Goal: Task Accomplishment & Management: Manage account settings

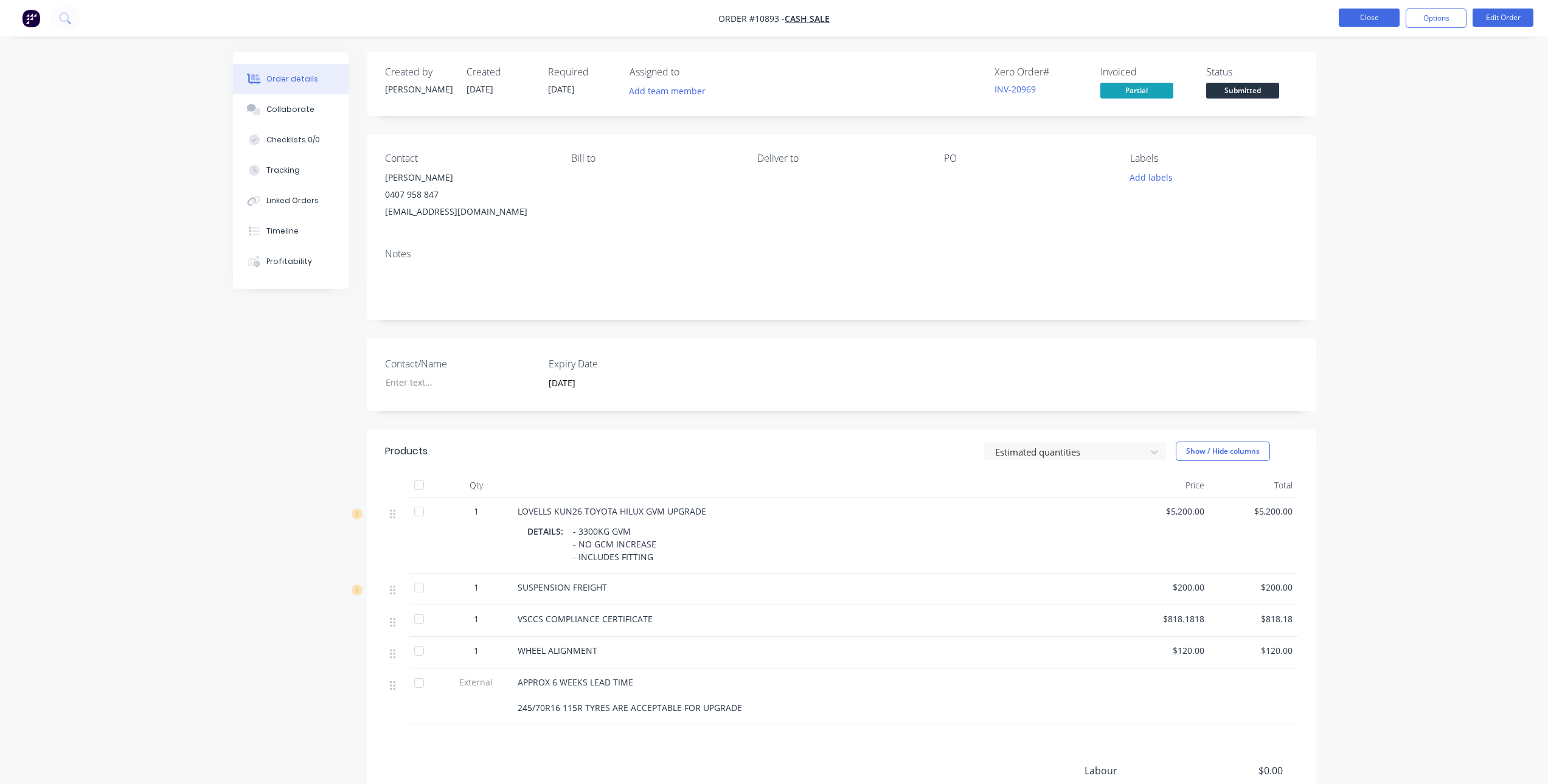
click at [1364, 16] on button "Close" at bounding box center [1368, 17] width 61 height 18
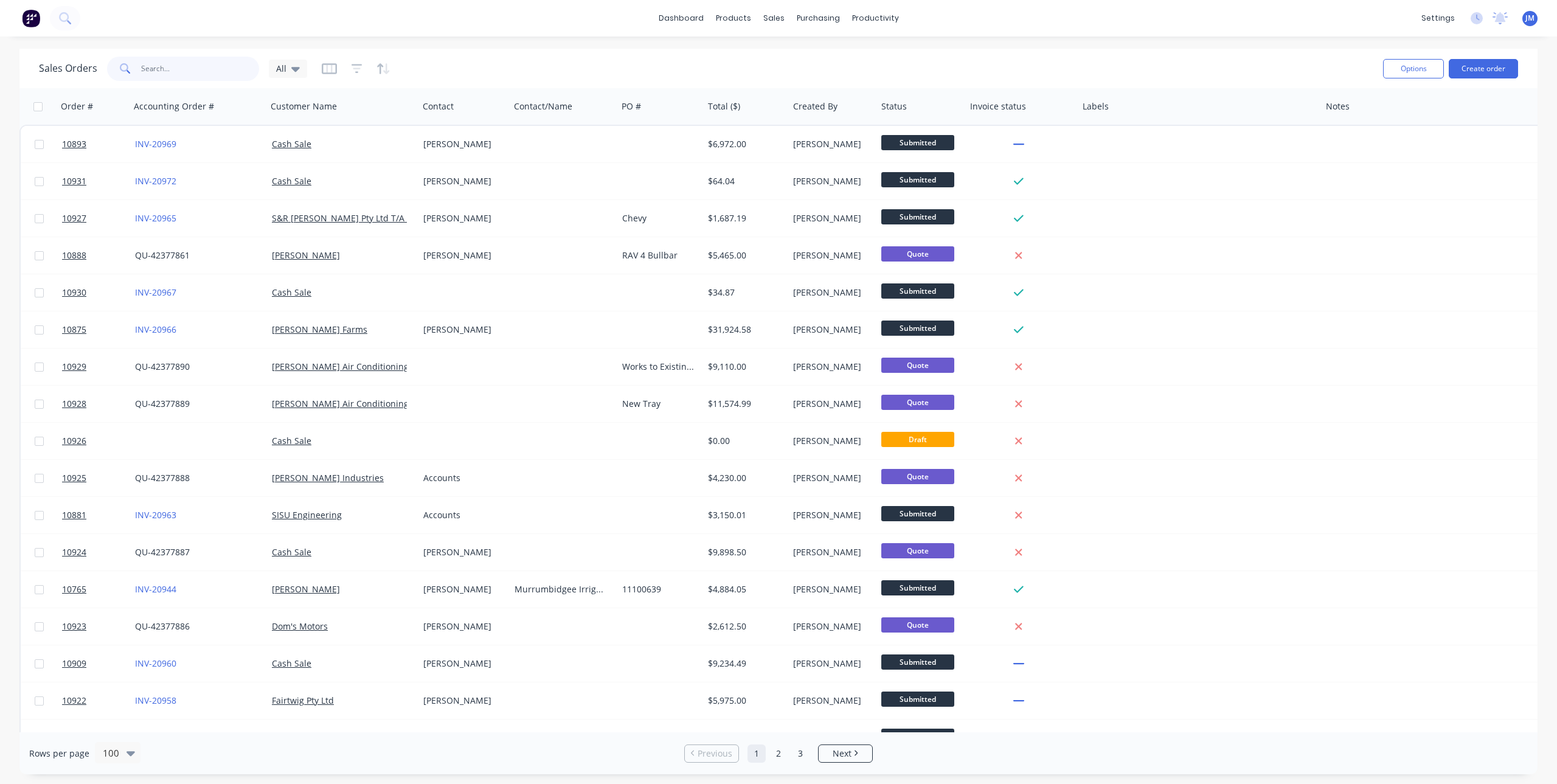
click at [174, 72] on input "text" at bounding box center [200, 68] width 119 height 24
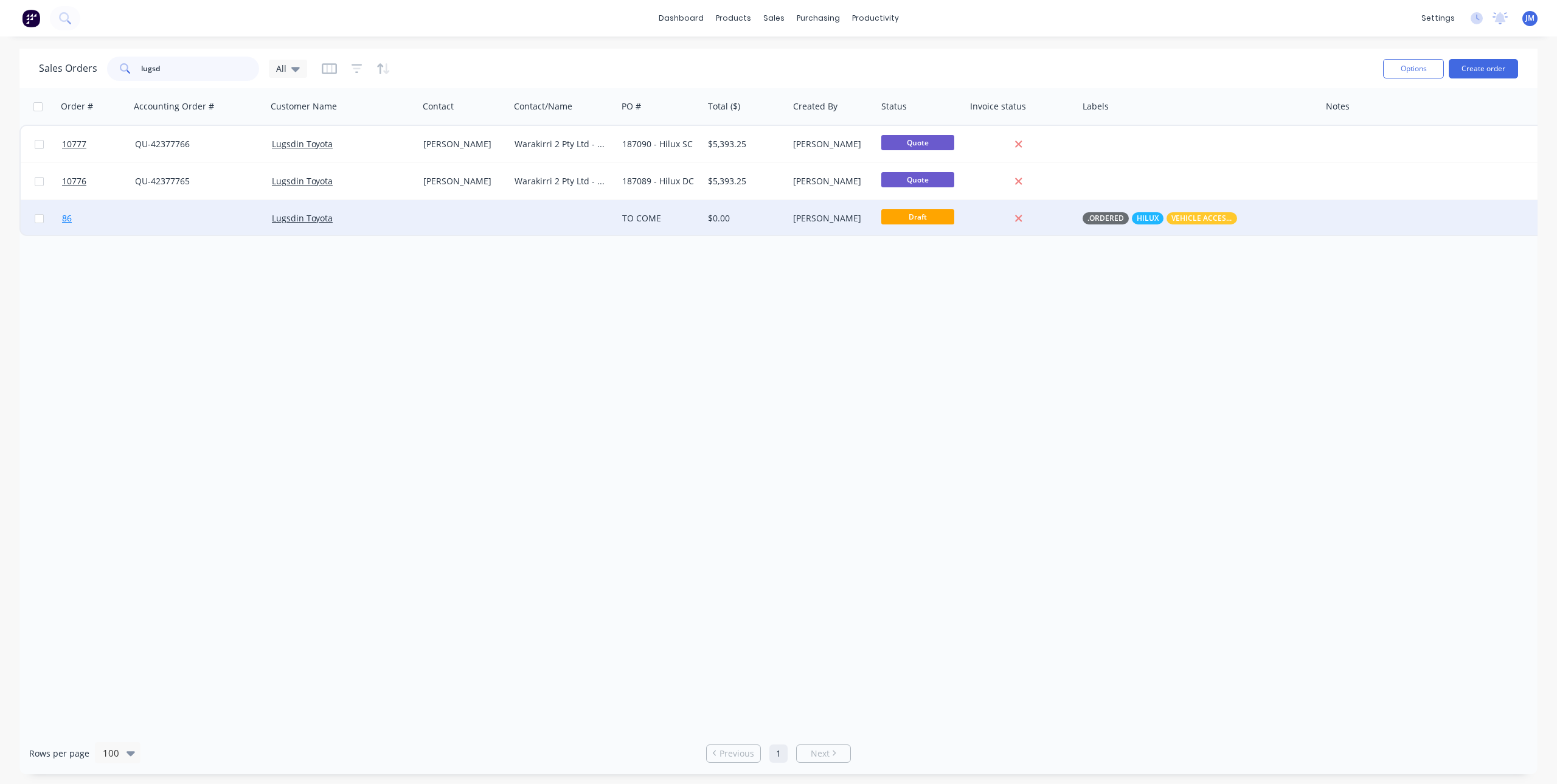
type input "lugsd"
click at [123, 227] on link "86" at bounding box center [98, 218] width 73 height 36
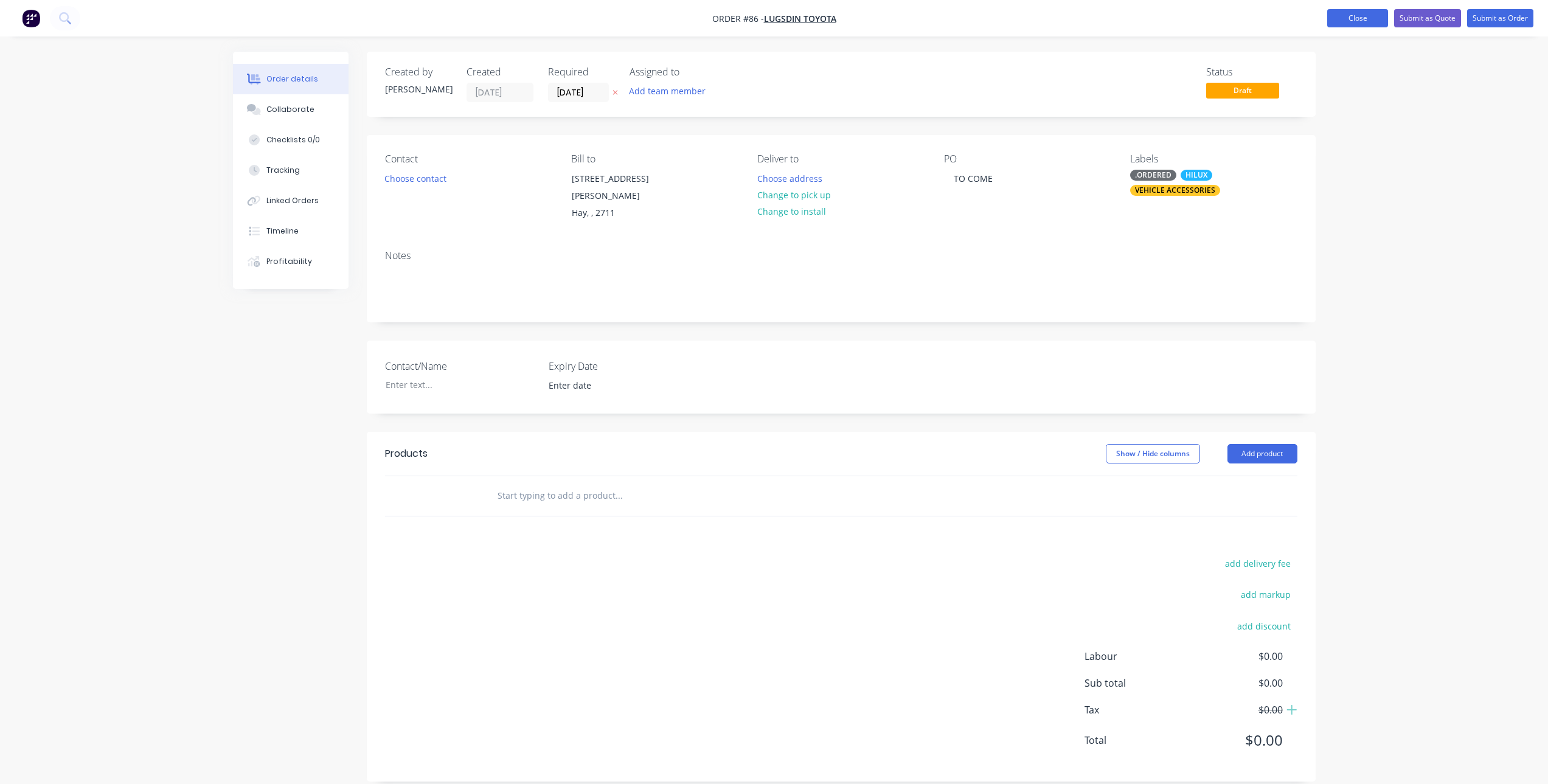
click at [1370, 23] on button "Close" at bounding box center [1357, 18] width 61 height 18
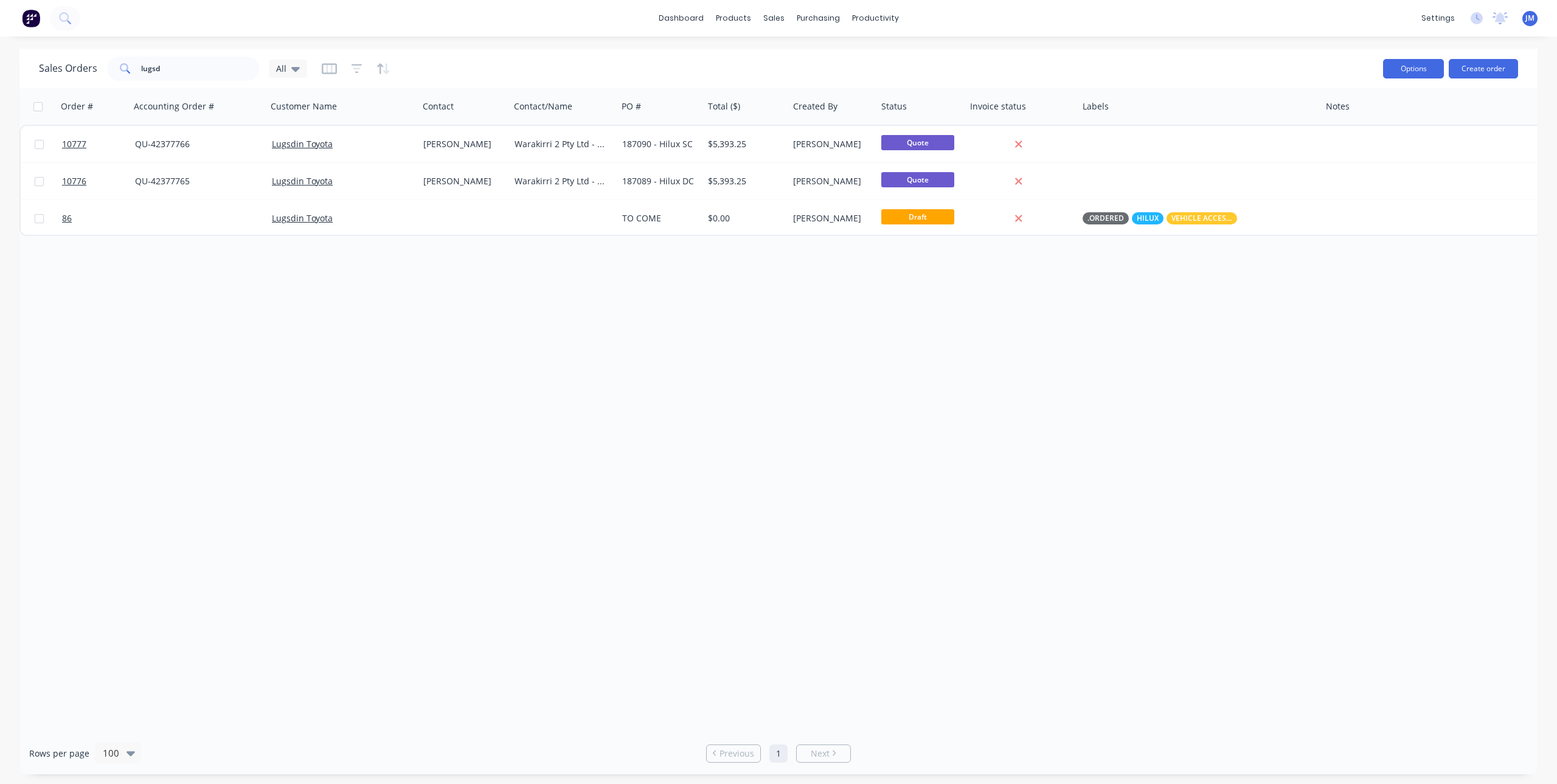
click at [1419, 71] on button "Options" at bounding box center [1413, 68] width 61 height 20
click at [1324, 386] on div "Order # Accounting Order # Customer Name Contact Contact/Name PO # Total ($) Cr…" at bounding box center [779, 410] width 1518 height 644
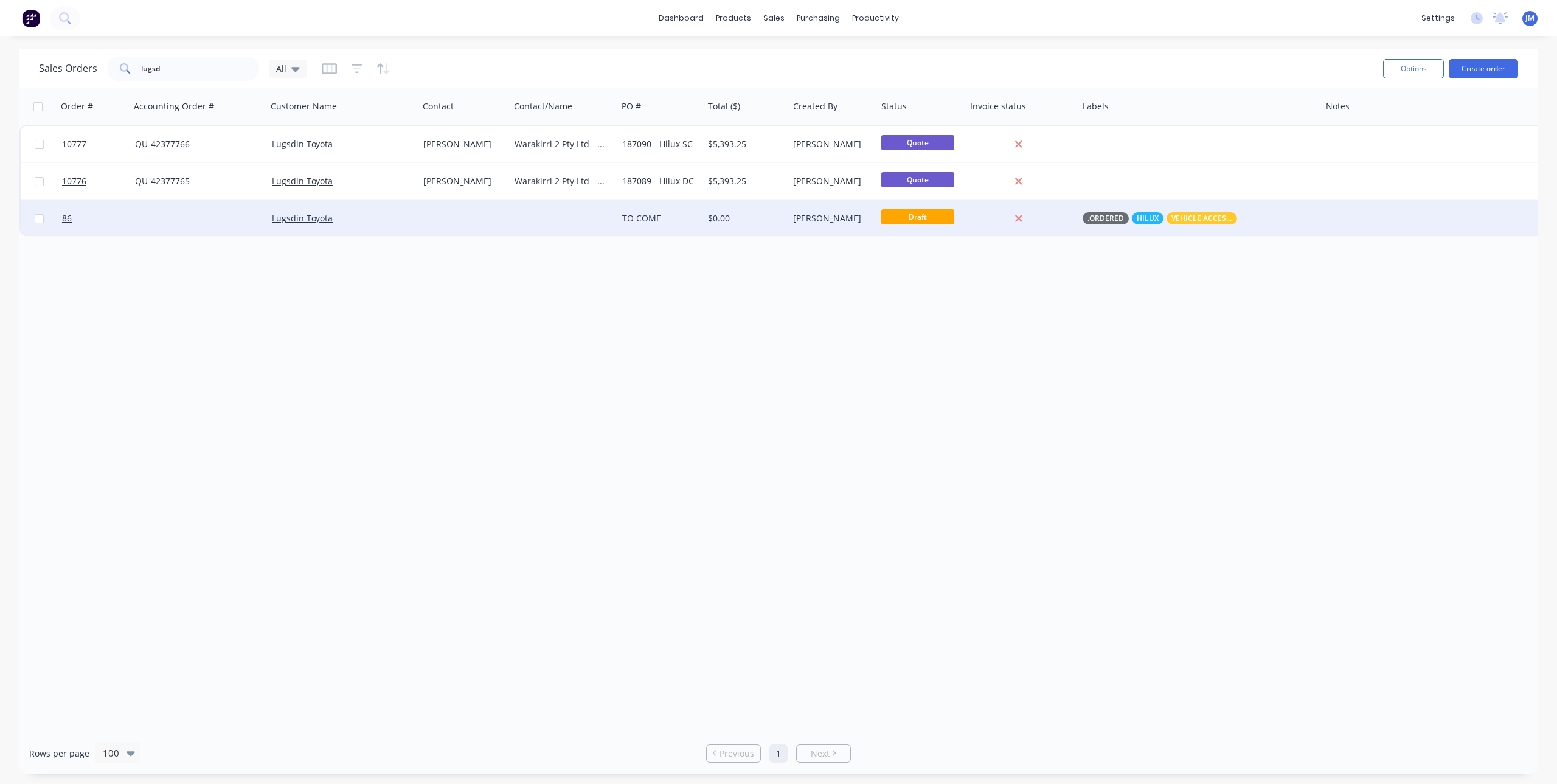
click at [980, 213] on div at bounding box center [1019, 218] width 98 height 11
click at [39, 220] on input "checkbox" at bounding box center [39, 219] width 9 height 9
checkbox input "true"
click at [1003, 221] on button "Archive" at bounding box center [1025, 220] width 121 height 24
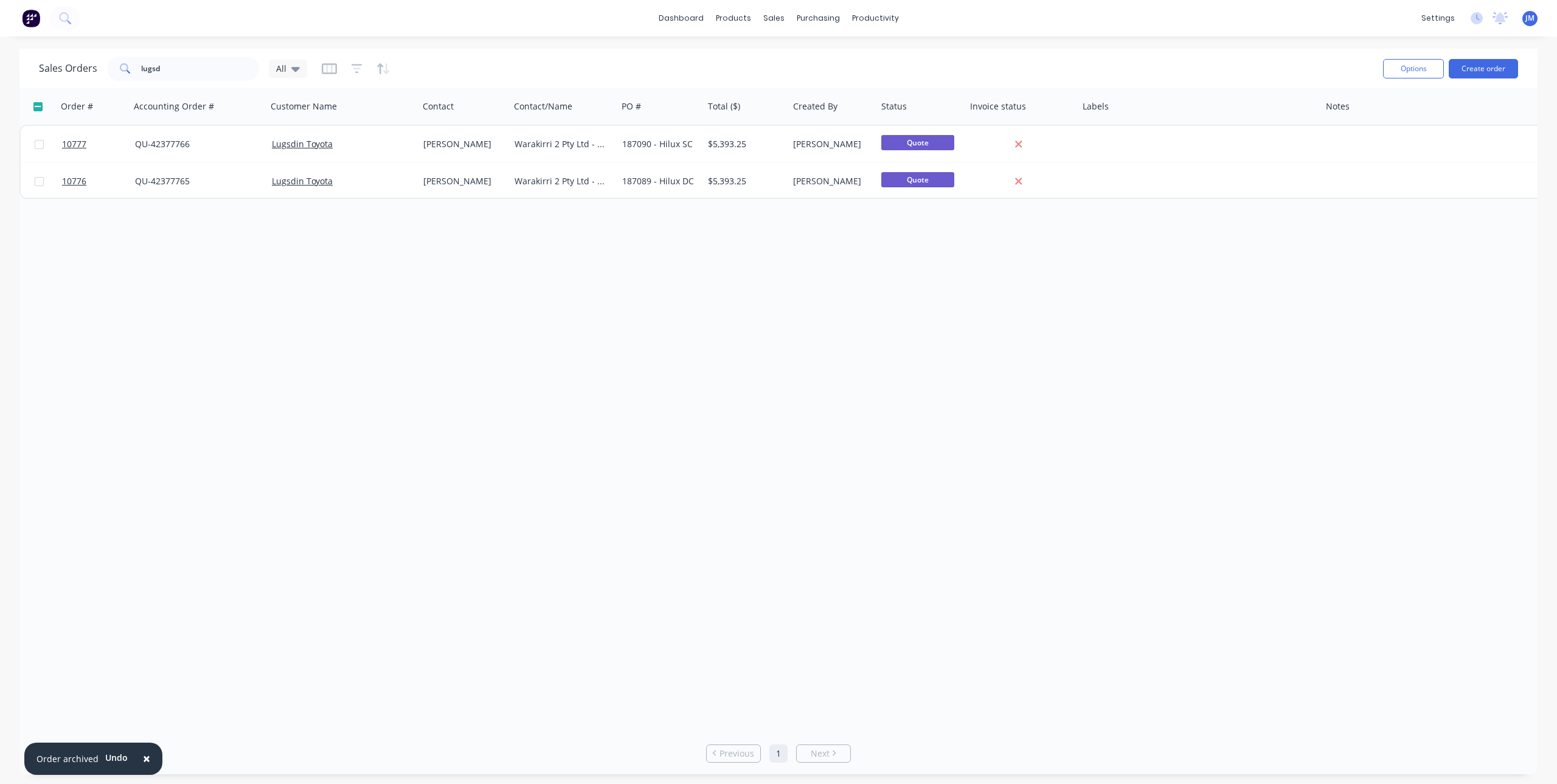
click at [480, 274] on div "Order # Accounting Order # Customer Name Contact Contact/Name PO # Total ($) Cr…" at bounding box center [779, 410] width 1518 height 644
click at [1482, 67] on button "Create order" at bounding box center [1484, 68] width 69 height 20
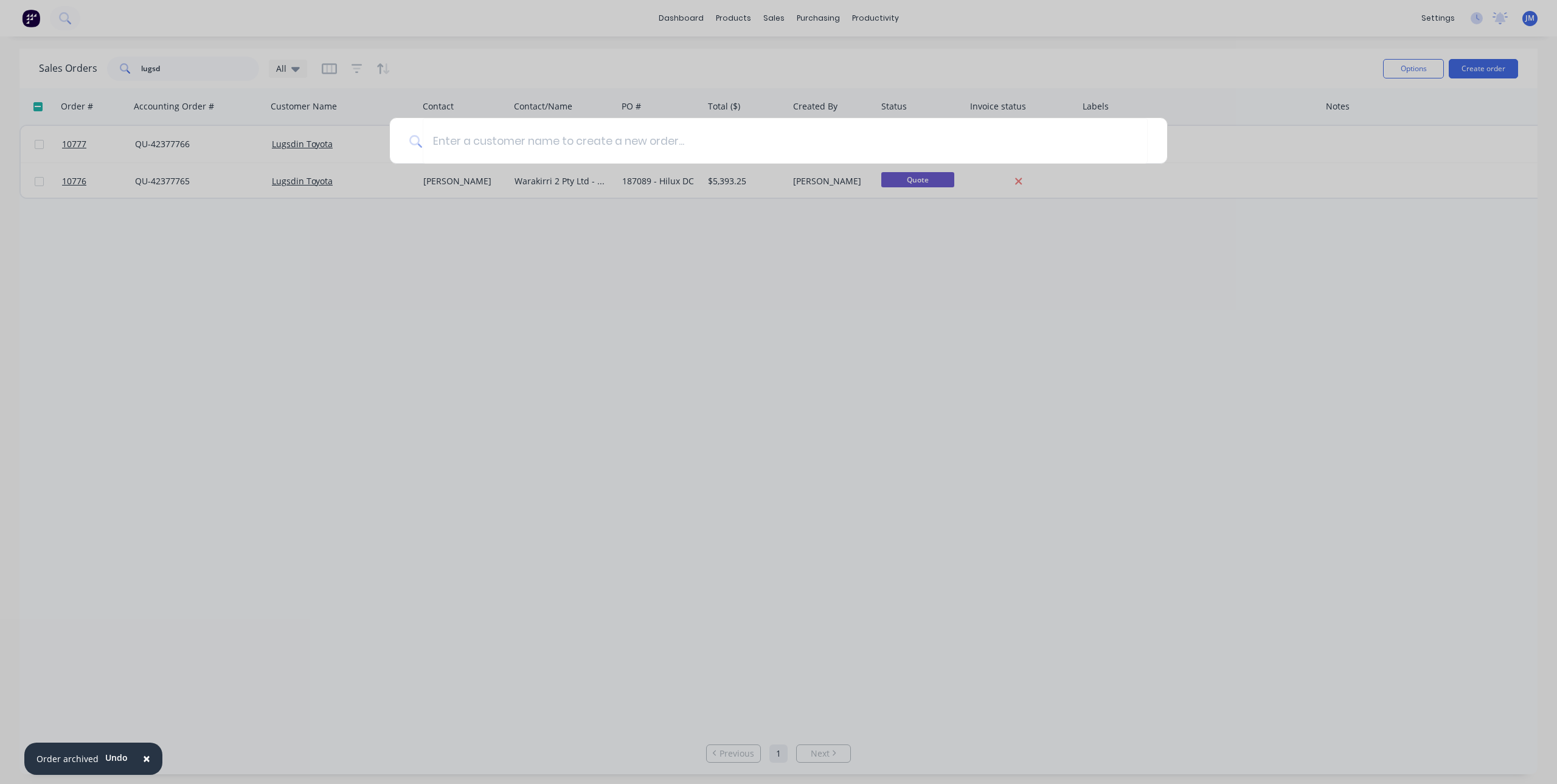
click at [292, 290] on div at bounding box center [778, 392] width 1557 height 784
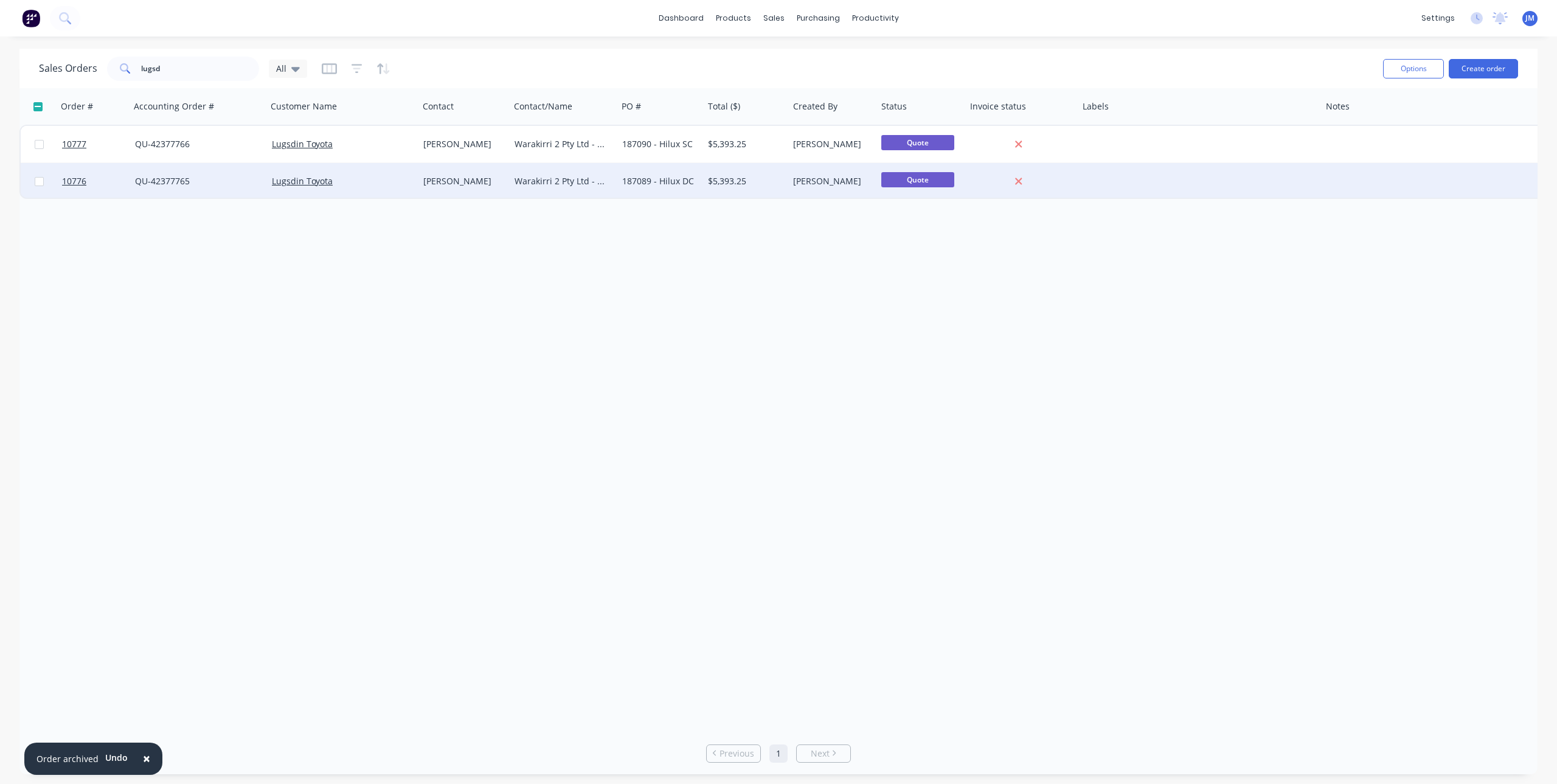
click at [782, 183] on div "$5,393.25" at bounding box center [746, 180] width 76 height 12
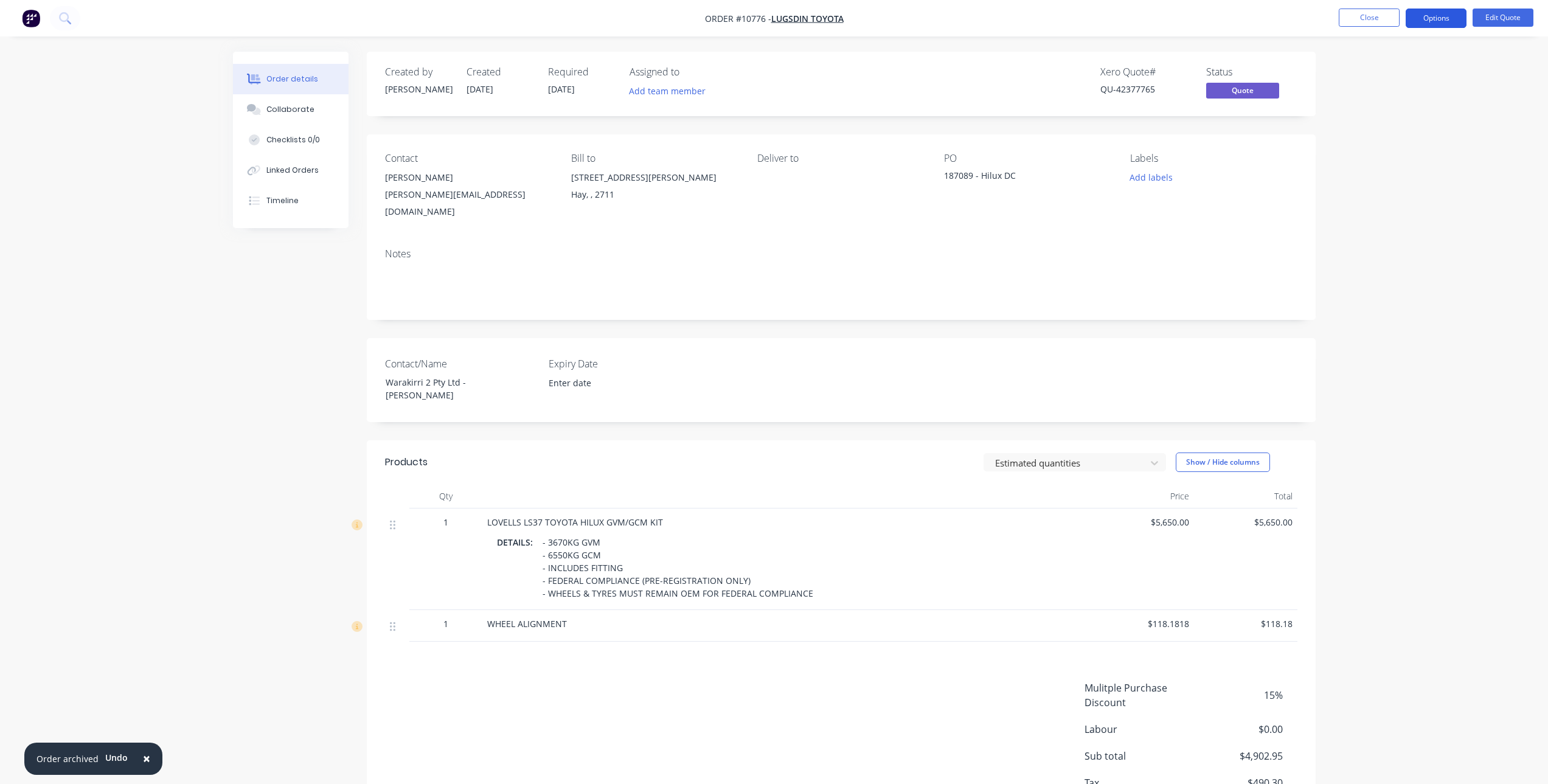
click at [1459, 20] on button "Options" at bounding box center [1435, 18] width 61 height 20
click at [1396, 146] on div "Convert to Order" at bounding box center [1399, 146] width 112 height 17
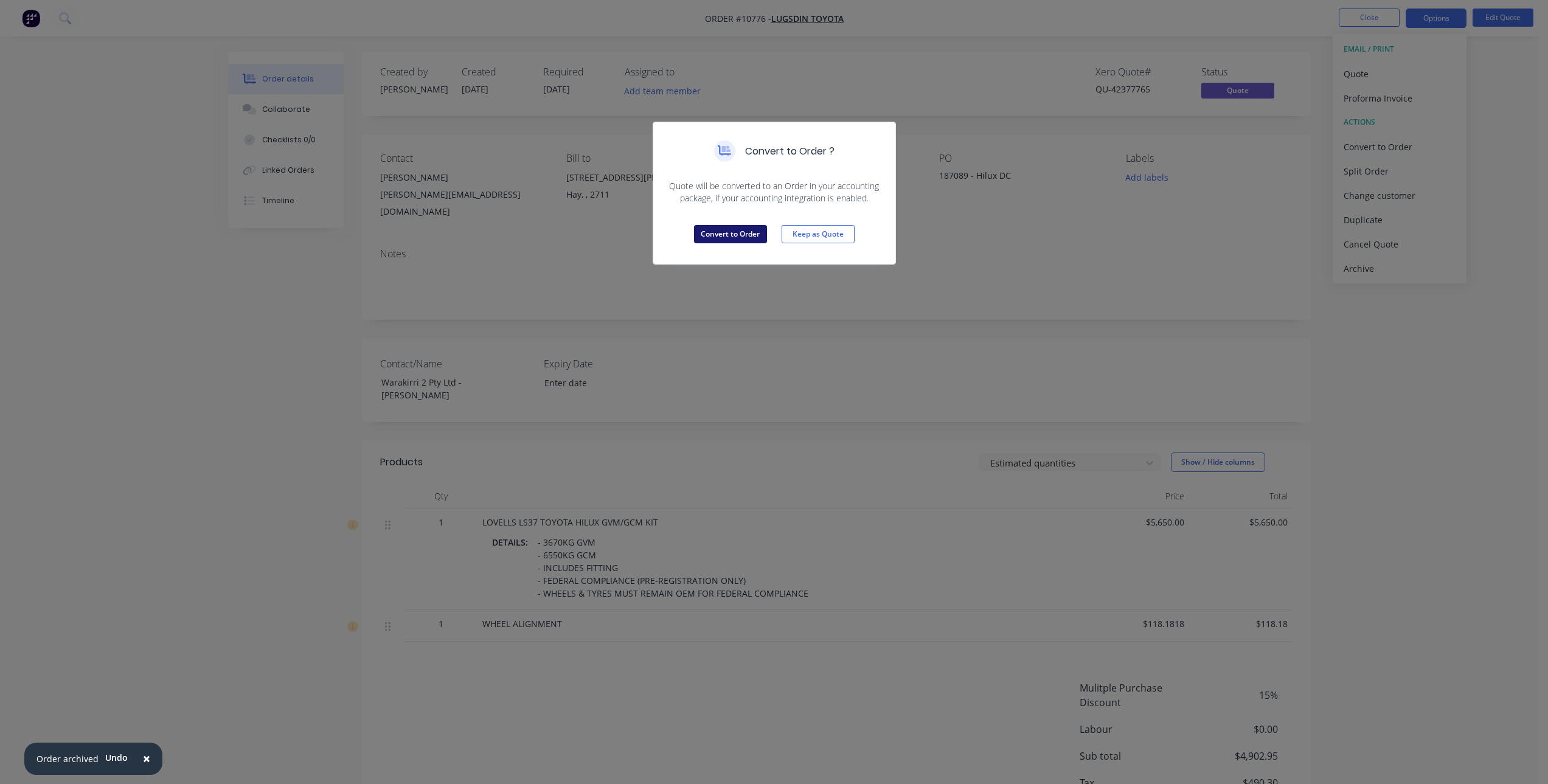
click at [737, 231] on button "Convert to Order" at bounding box center [730, 234] width 73 height 18
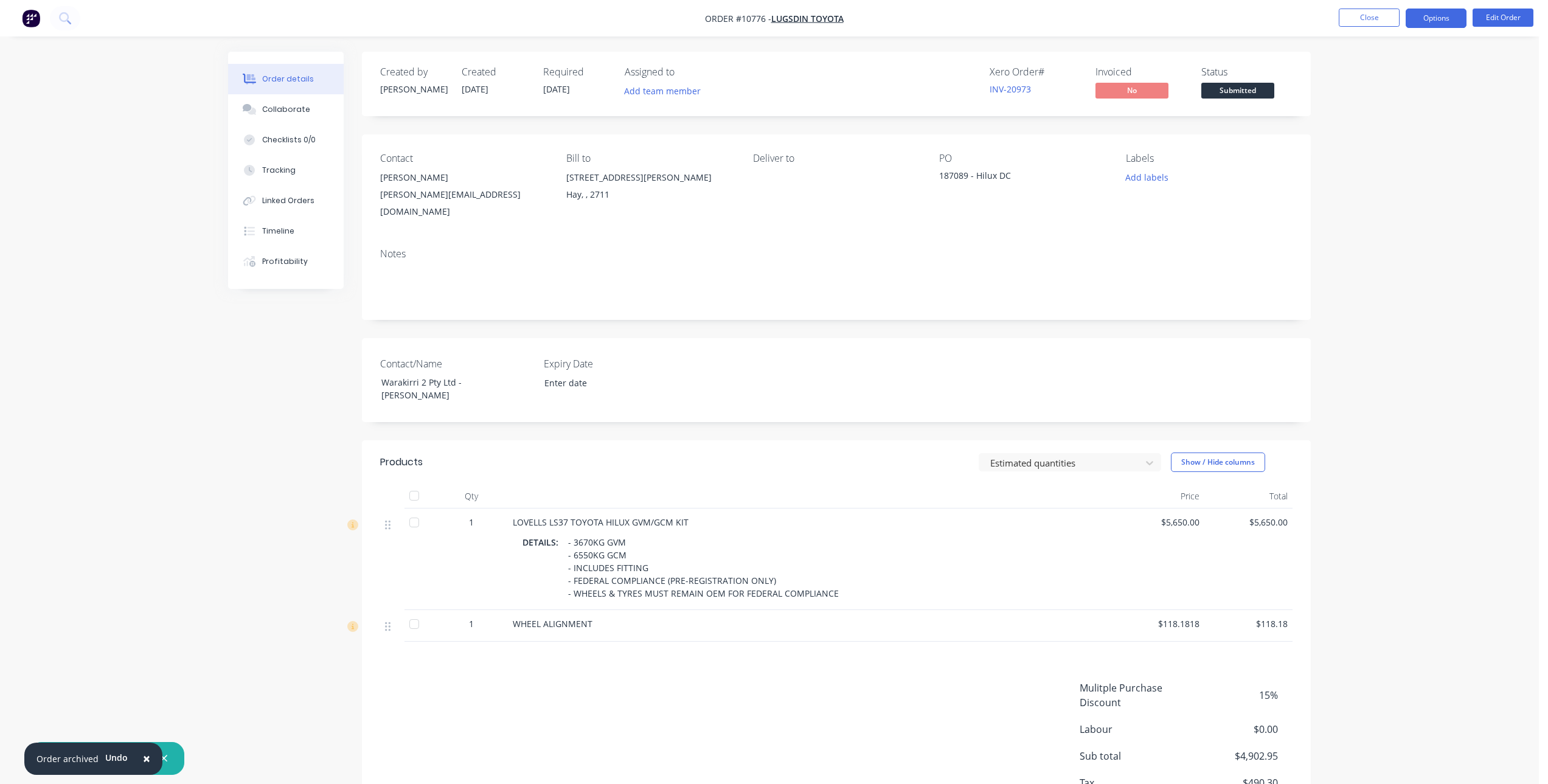
click at [1443, 15] on button "Options" at bounding box center [1435, 18] width 61 height 20
click at [1391, 71] on div "Invoice" at bounding box center [1399, 74] width 112 height 17
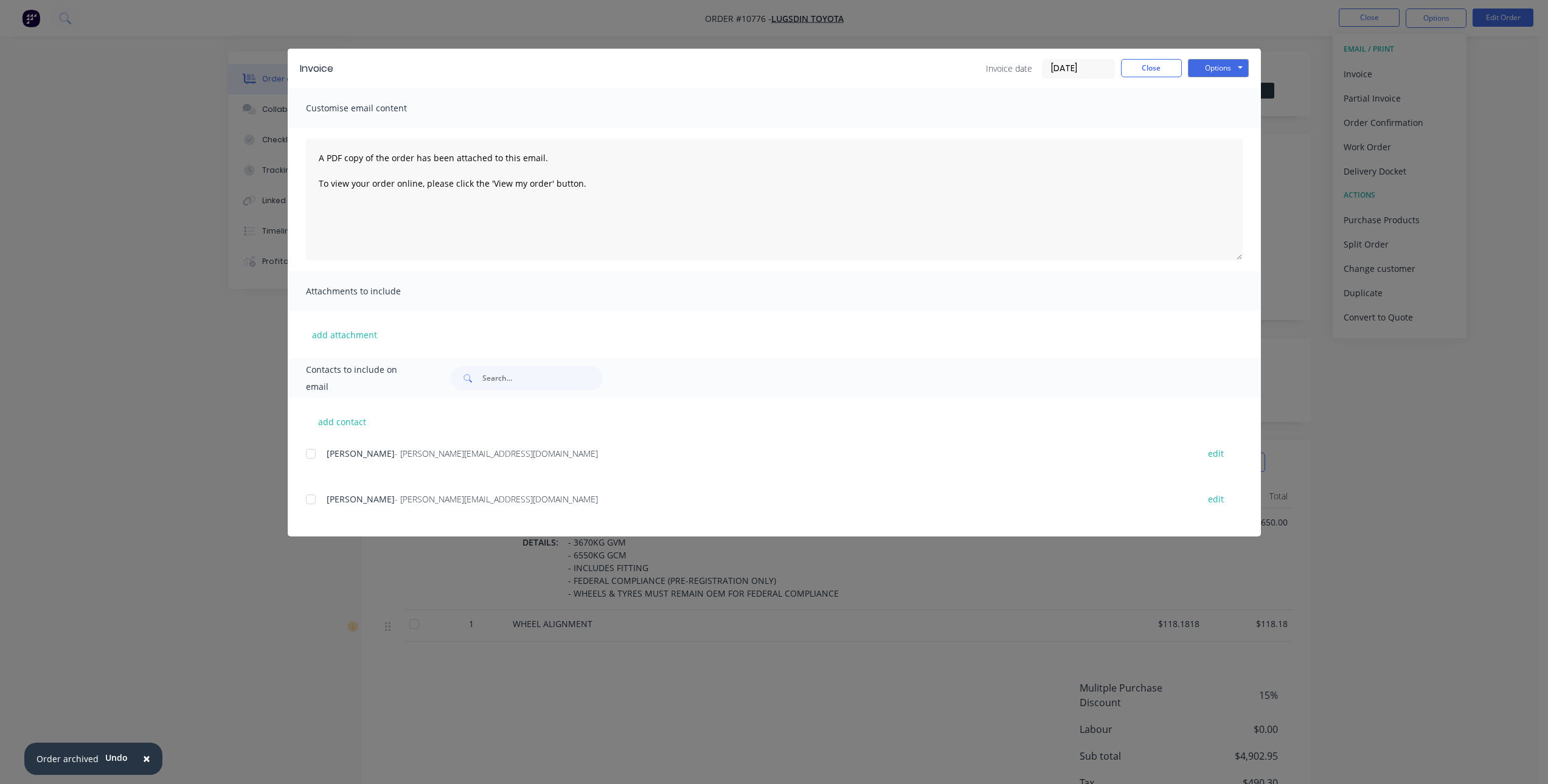
click at [312, 454] on div at bounding box center [310, 453] width 24 height 24
click at [1226, 68] on button "Options" at bounding box center [1217, 68] width 61 height 18
click at [1232, 127] on button "Email" at bounding box center [1226, 129] width 78 height 20
click at [1145, 67] on button "Close" at bounding box center [1151, 68] width 61 height 18
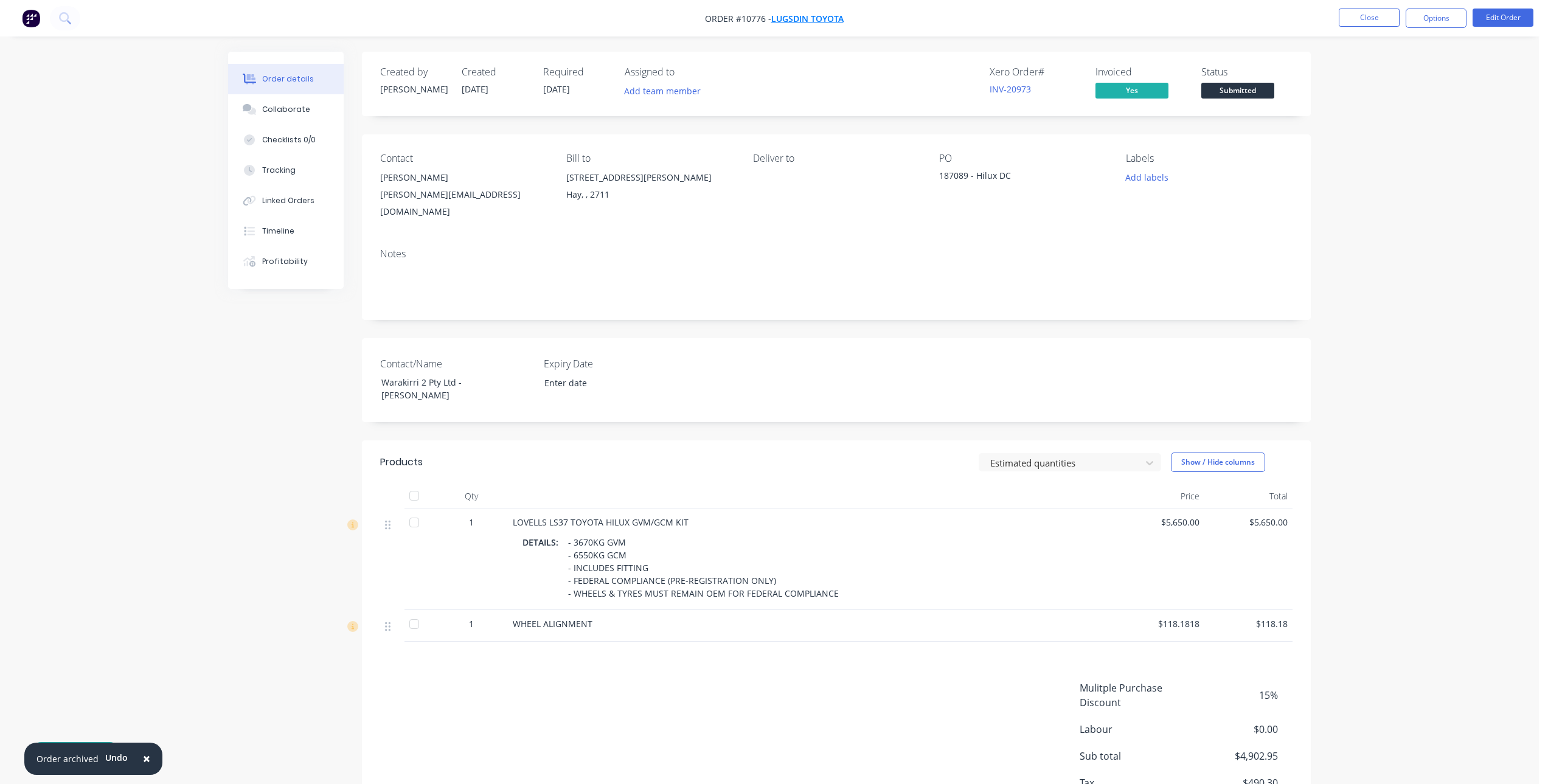
click at [819, 20] on span "Lugsdin Toyota" at bounding box center [807, 18] width 72 height 12
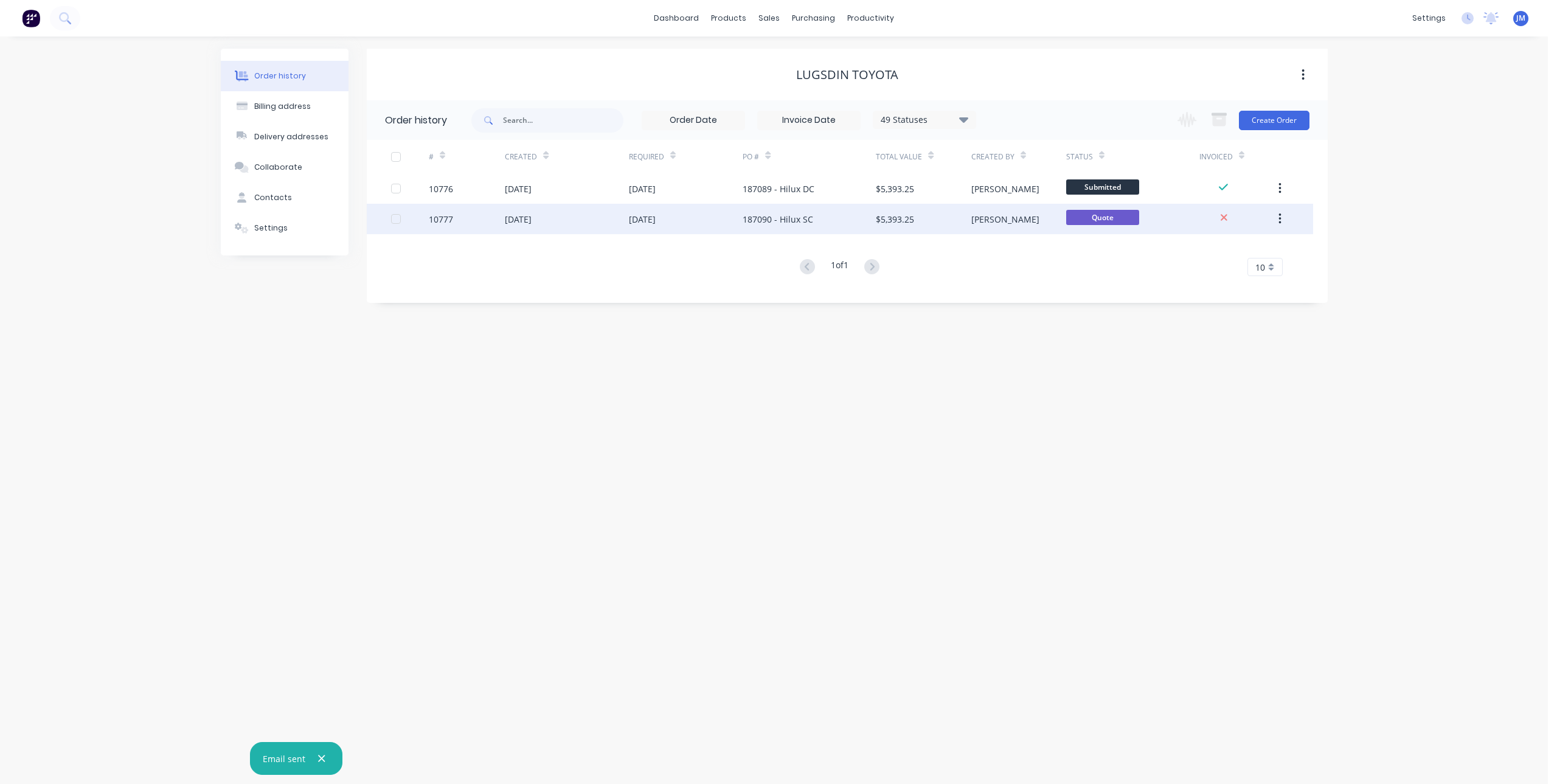
click at [656, 224] on div "[DATE]" at bounding box center [643, 219] width 27 height 13
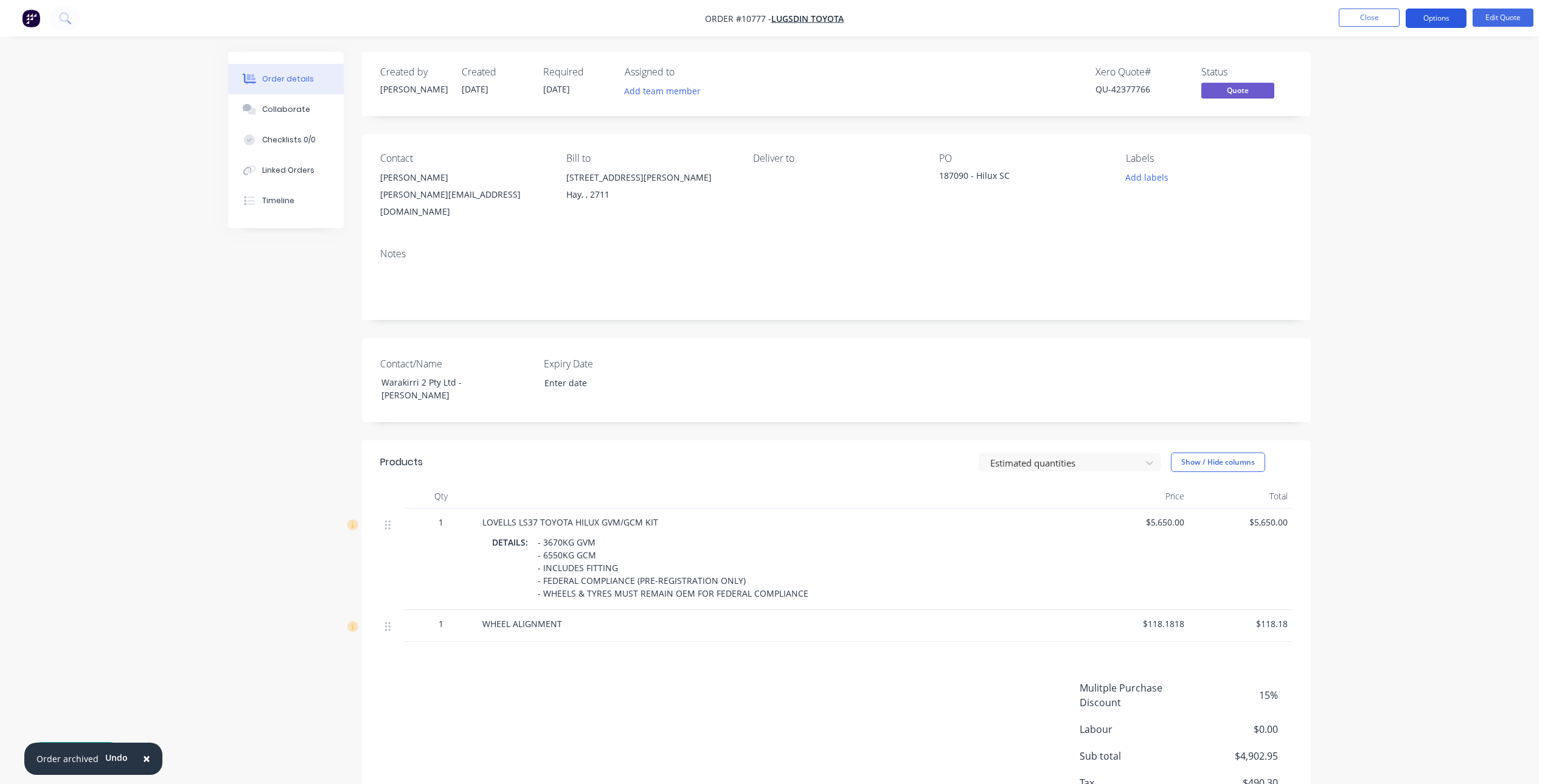
click at [1426, 17] on button "Options" at bounding box center [1435, 18] width 61 height 20
click at [1415, 142] on div "Convert to Order" at bounding box center [1399, 146] width 112 height 17
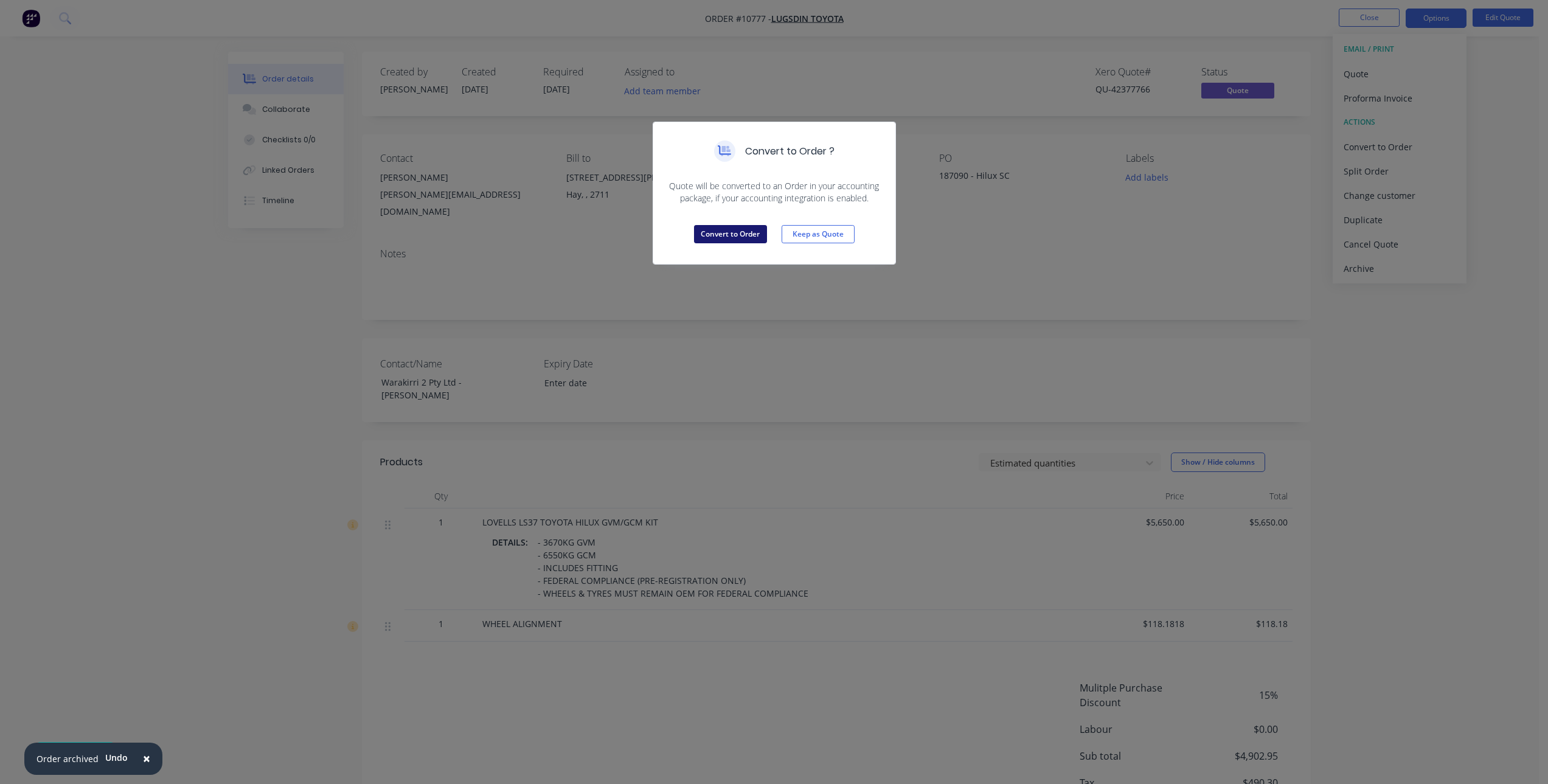
click at [731, 235] on button "Convert to Order" at bounding box center [730, 234] width 73 height 18
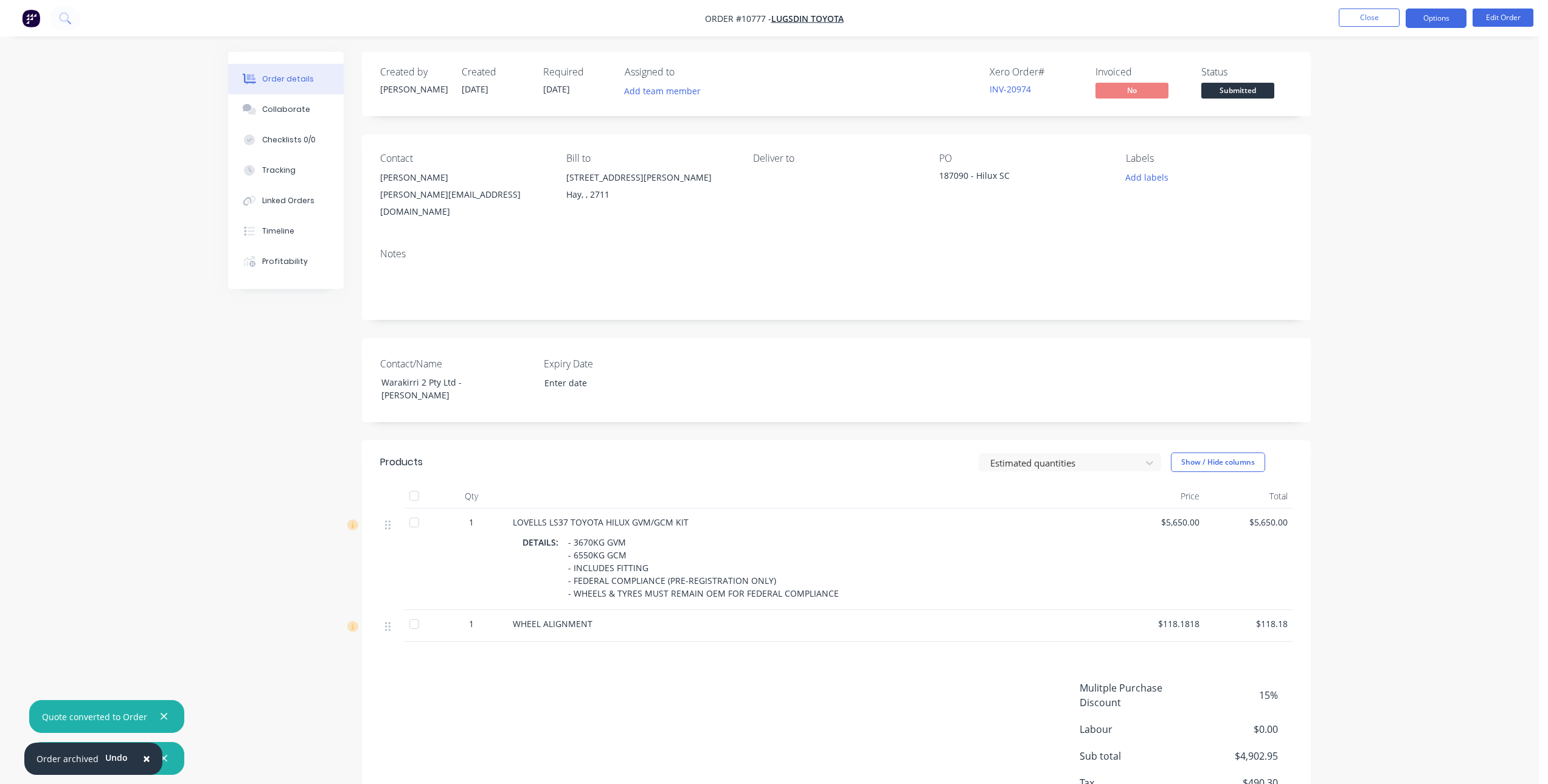
click at [1431, 20] on button "Options" at bounding box center [1435, 18] width 61 height 20
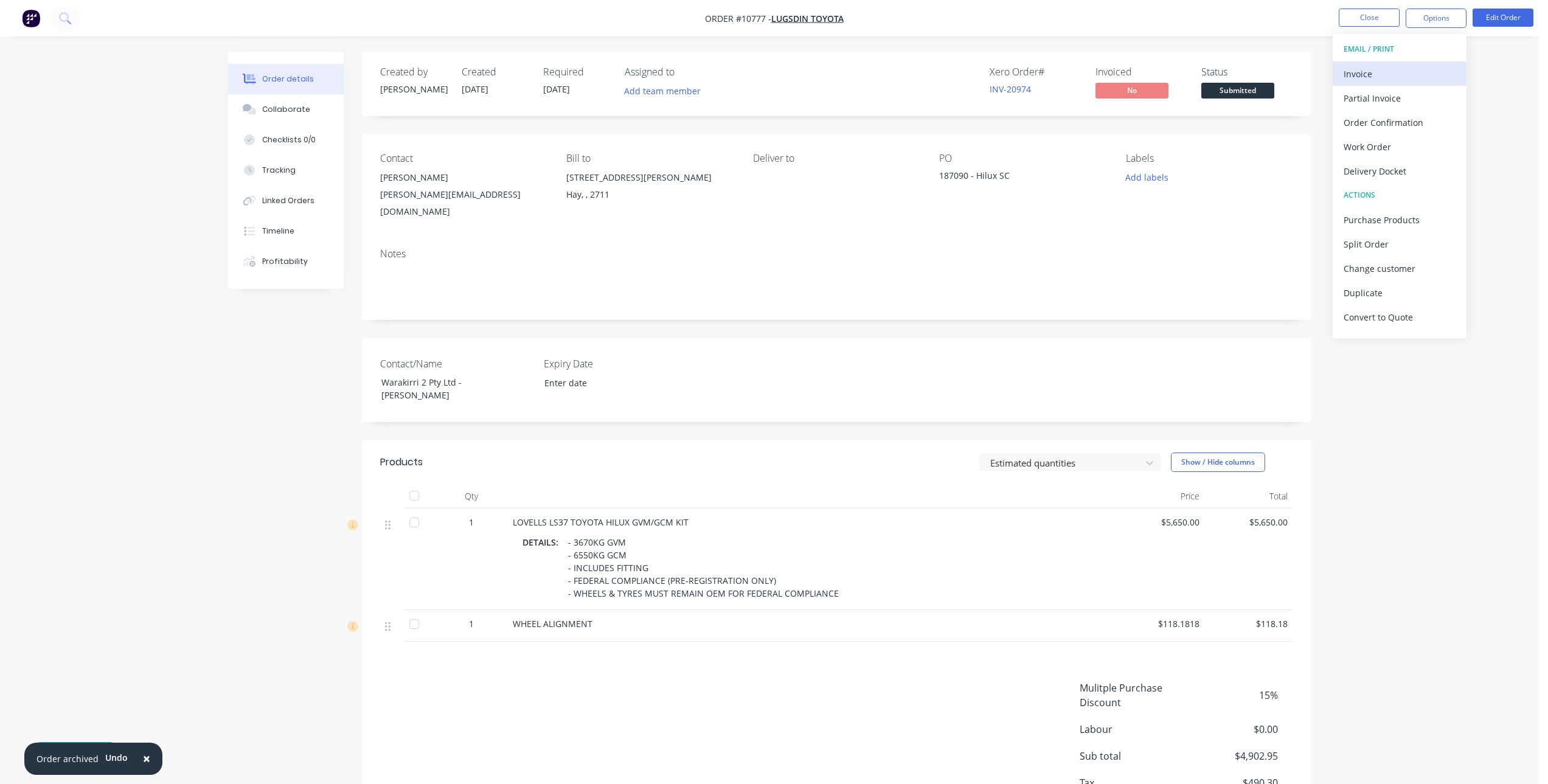
click at [1402, 73] on div "Invoice" at bounding box center [1399, 74] width 112 height 17
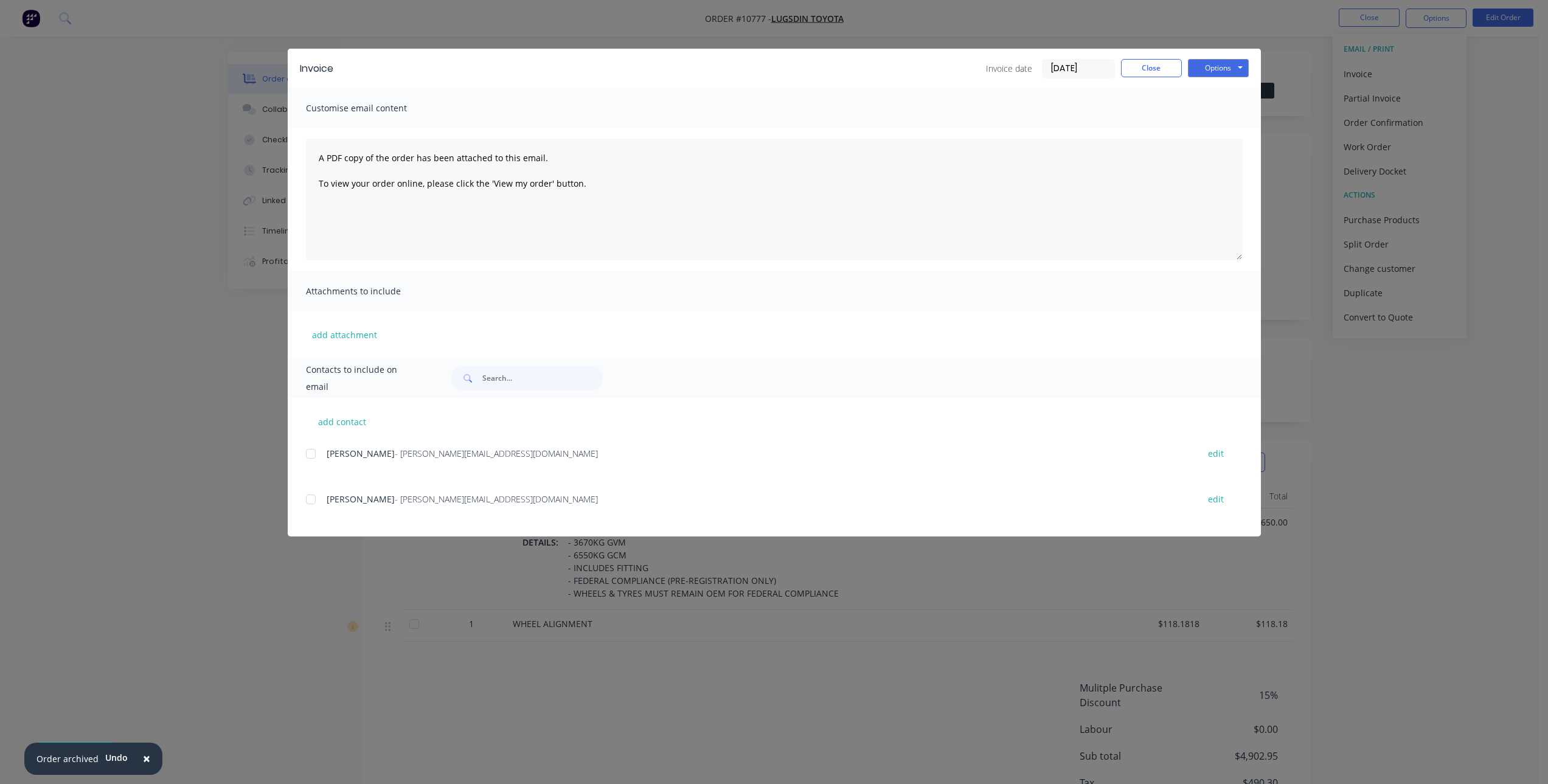
click at [313, 453] on div at bounding box center [310, 453] width 24 height 24
click at [1228, 68] on button "Options" at bounding box center [1217, 68] width 61 height 18
click at [1229, 124] on button "Email" at bounding box center [1226, 129] width 78 height 20
drag, startPoint x: 1156, startPoint y: 68, endPoint x: 1139, endPoint y: 128, distance: 62.4
click at [1156, 68] on button "Close" at bounding box center [1151, 68] width 61 height 18
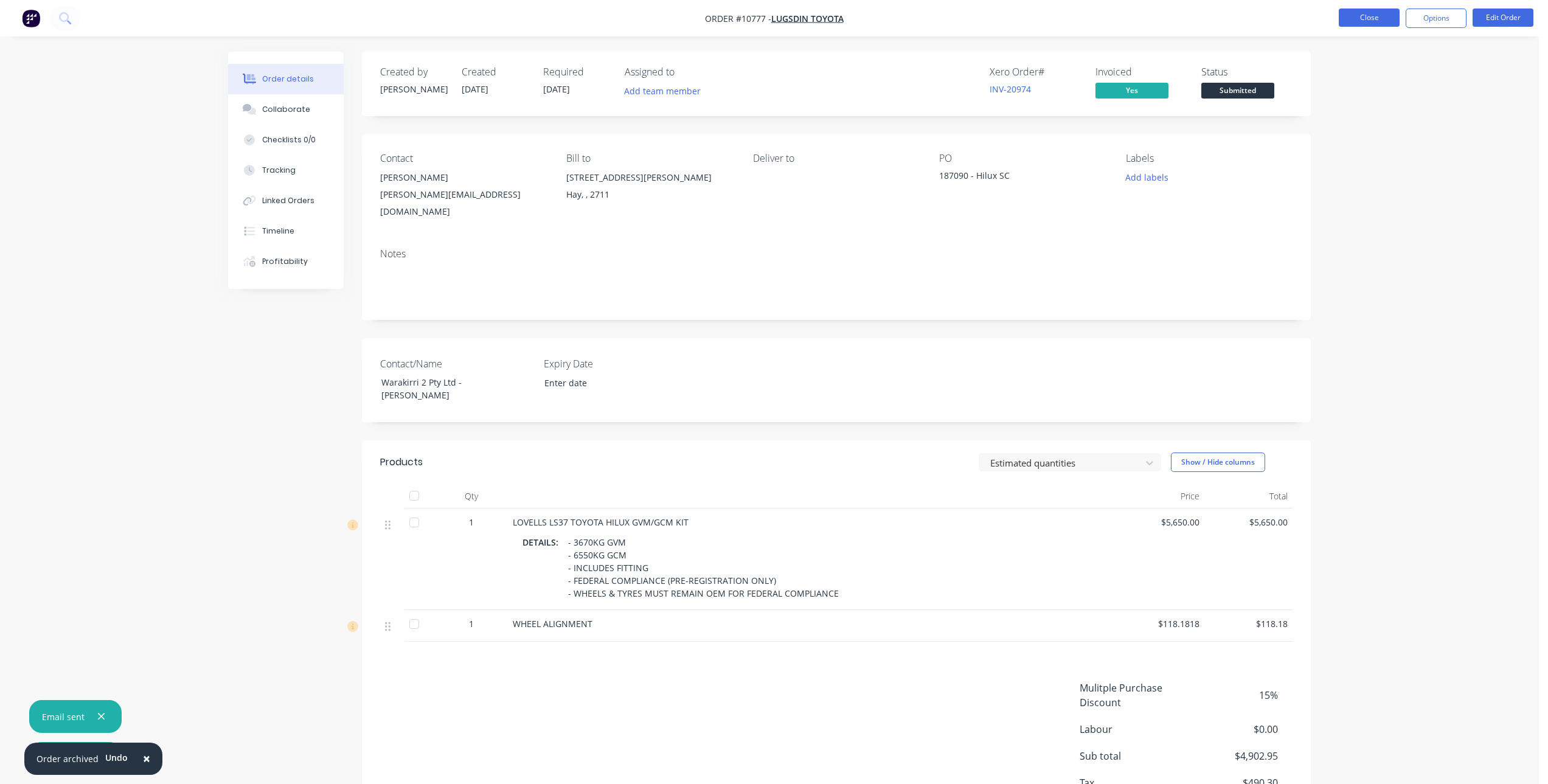
click at [1372, 17] on button "Close" at bounding box center [1368, 17] width 61 height 18
